Goal: Information Seeking & Learning: Learn about a topic

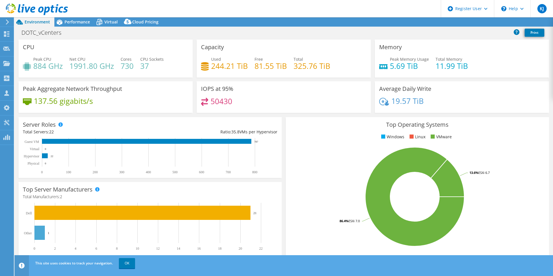
select select "USD"
click at [121, 21] on div "Virtual" at bounding box center [108, 21] width 28 height 9
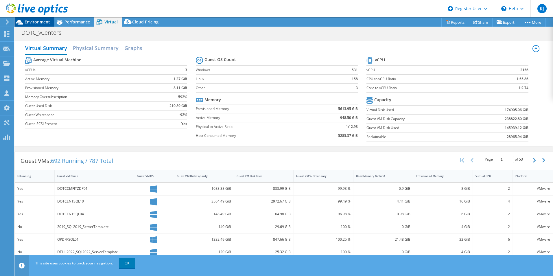
click at [31, 19] on span "Environment" at bounding box center [37, 21] width 25 height 5
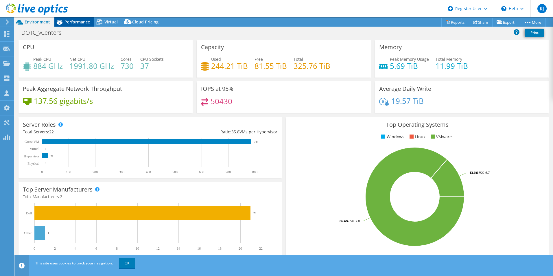
click at [62, 24] on icon at bounding box center [59, 22] width 10 height 10
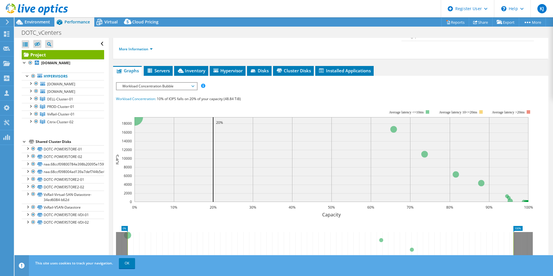
scroll to position [87, 0]
click at [178, 82] on span "Workload Concentration Bubble" at bounding box center [156, 85] width 74 height 7
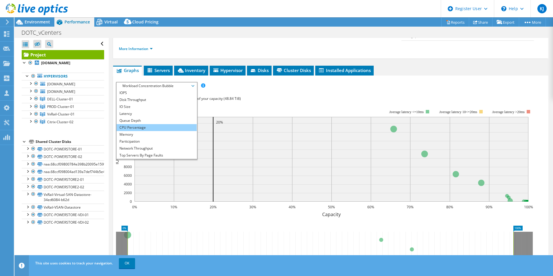
click at [180, 124] on li "CPU Percentage" at bounding box center [157, 127] width 80 height 7
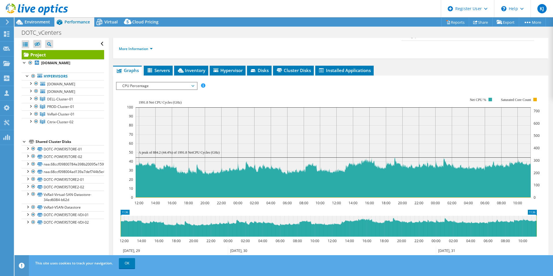
click at [164, 82] on span "CPU Percentage" at bounding box center [156, 85] width 74 height 7
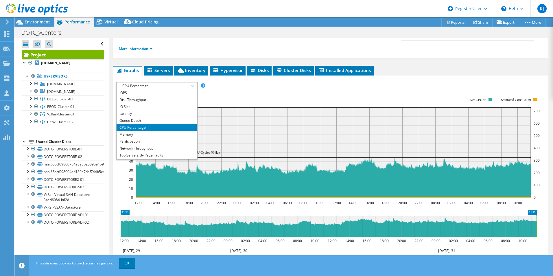
click at [238, 90] on rect at bounding box center [333, 148] width 413 height 116
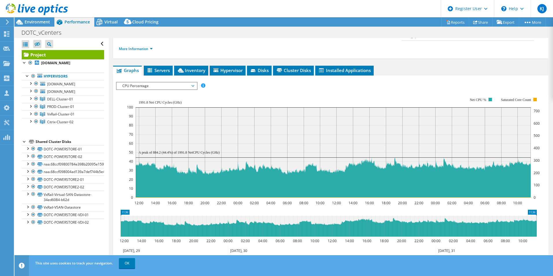
click at [35, 17] on div at bounding box center [34, 9] width 68 height 19
click at [36, 20] on span "Environment" at bounding box center [37, 21] width 25 height 5
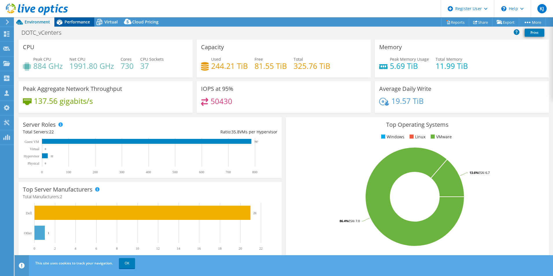
click at [78, 26] on div "Performance" at bounding box center [74, 21] width 40 height 9
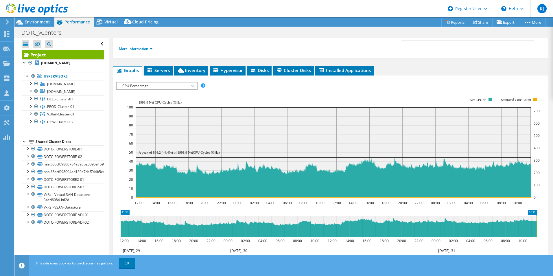
click at [198, 75] on div "IOPS Disk Throughput IO Size Latency Queue Depth CPU Percentage Memory Page Fau…" at bounding box center [330, 179] width 429 height 208
click at [199, 66] on li "Inventory" at bounding box center [191, 71] width 34 height 10
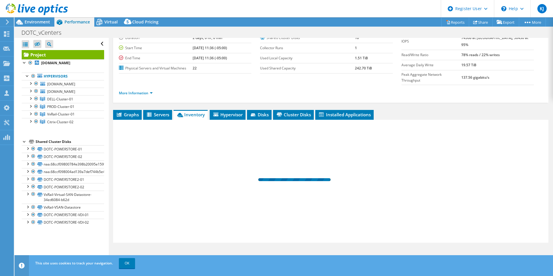
scroll to position [31, 0]
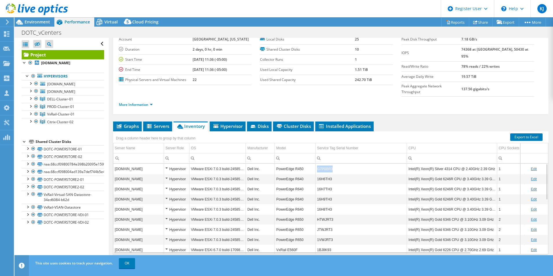
copy tr "G7P0BR3"
drag, startPoint x: 313, startPoint y: 155, endPoint x: 311, endPoint y: 159, distance: 4.0
click at [311, 164] on tr "[DOMAIN_NAME] Hypervisor VMware ESXi 7.0.3 build-24585291 Dell Inc. PowerEdge R…" at bounding box center [372, 169] width 518 height 10
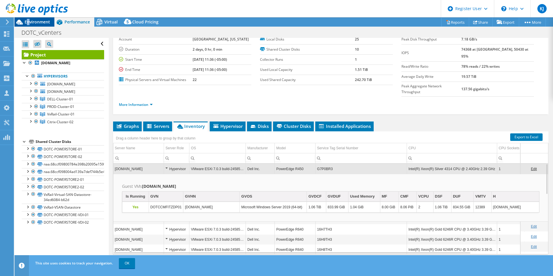
click at [29, 23] on span "Environment" at bounding box center [37, 21] width 25 height 5
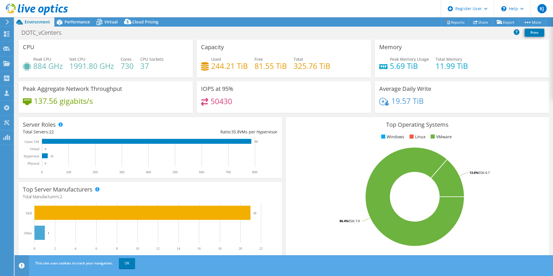
click at [135, 33] on div "DOTC_vCenters Print" at bounding box center [283, 32] width 538 height 11
click at [75, 23] on span "Performance" at bounding box center [76, 21] width 25 height 5
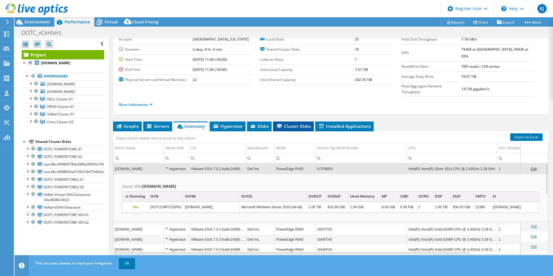
click at [290, 123] on span "Cluster Disks" at bounding box center [293, 126] width 35 height 6
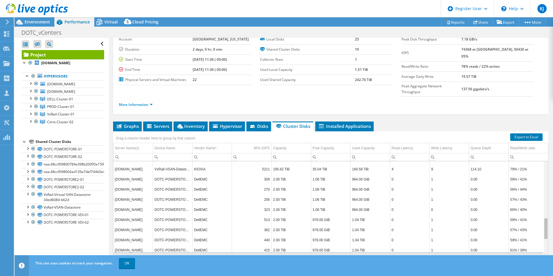
scroll to position [302, 0]
drag, startPoint x: 541, startPoint y: 154, endPoint x: 540, endPoint y: 237, distance: 83.0
click at [540, 237] on body "KJ Dell User [PERSON_NAME] [PERSON_NAME][EMAIL_ADDRESS][PERSON_NAME][DOMAIN_NAM…" at bounding box center [276, 138] width 553 height 276
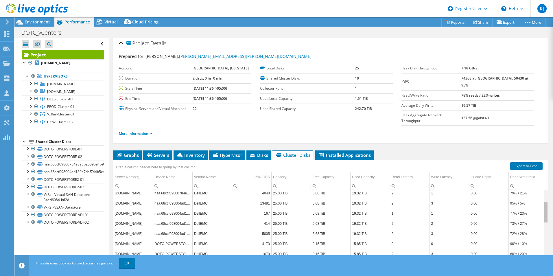
scroll to position [0, 0]
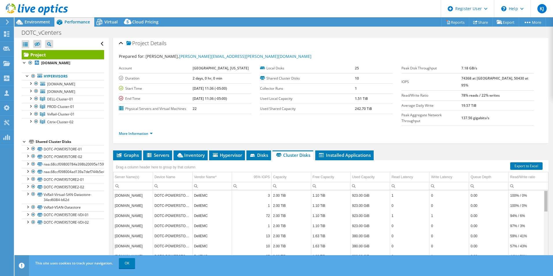
drag, startPoint x: 542, startPoint y: 246, endPoint x: 551, endPoint y: 161, distance: 84.9
click at [551, 161] on body "KJ Dell User [PERSON_NAME] [PERSON_NAME][EMAIL_ADDRESS][PERSON_NAME][DOMAIN_NAM…" at bounding box center [276, 138] width 553 height 276
